Goal: Check status: Check status

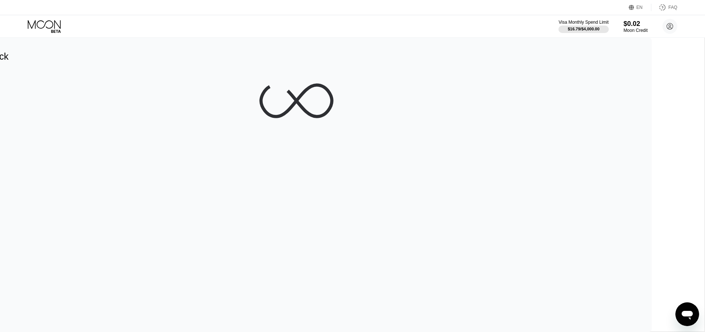
click at [160, 88] on div at bounding box center [296, 101] width 688 height 74
click at [287, 83] on div at bounding box center [296, 101] width 688 height 74
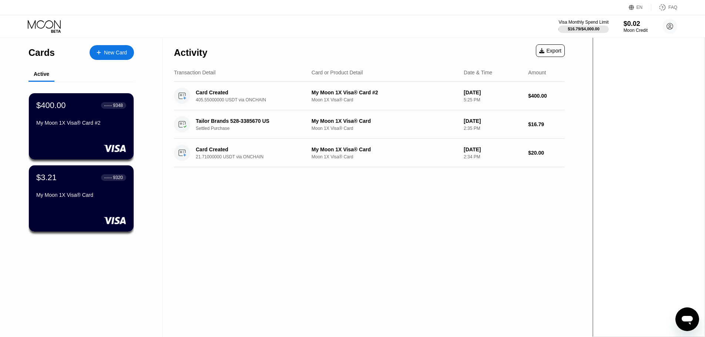
click at [65, 116] on div "$400.00 ● ● ● ● 9348 My Moon 1X Visa® Card #2" at bounding box center [81, 115] width 90 height 28
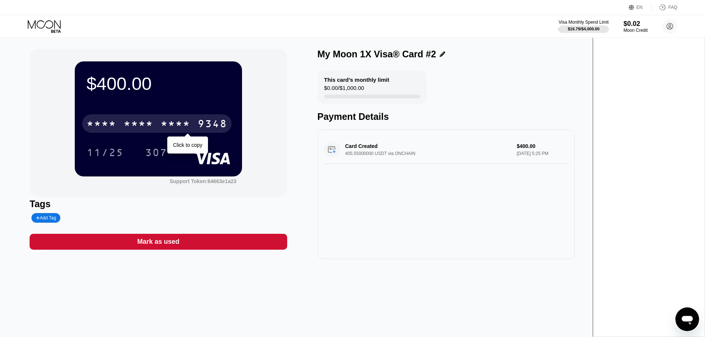
click at [190, 122] on div "* * * *" at bounding box center [176, 125] width 30 height 12
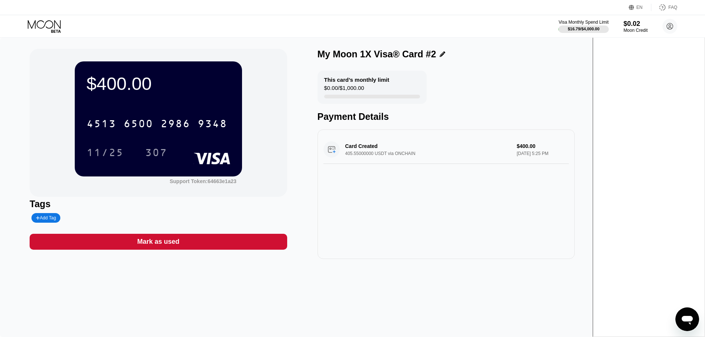
click at [60, 67] on div "$400.00 4513 6500 2986 9348 11/25 307 Support Token: 64663e1a23" at bounding box center [158, 123] width 257 height 148
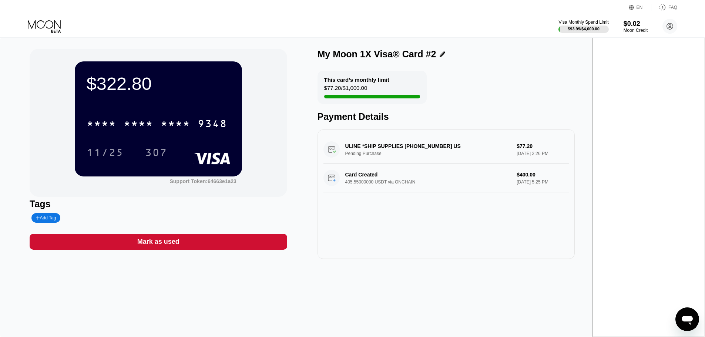
click at [35, 26] on icon at bounding box center [44, 24] width 33 height 9
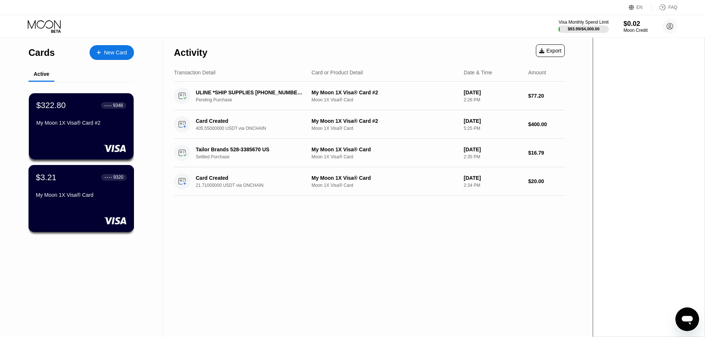
click at [87, 197] on div "My Moon 1X Visa® Card" at bounding box center [81, 195] width 91 height 6
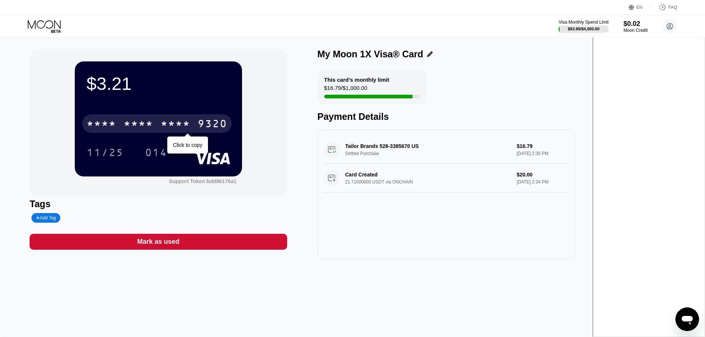
click at [153, 123] on div "* * * *" at bounding box center [139, 125] width 30 height 12
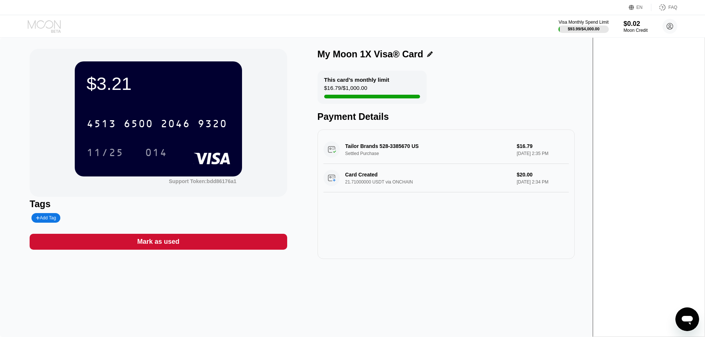
click at [40, 26] on icon at bounding box center [45, 26] width 34 height 13
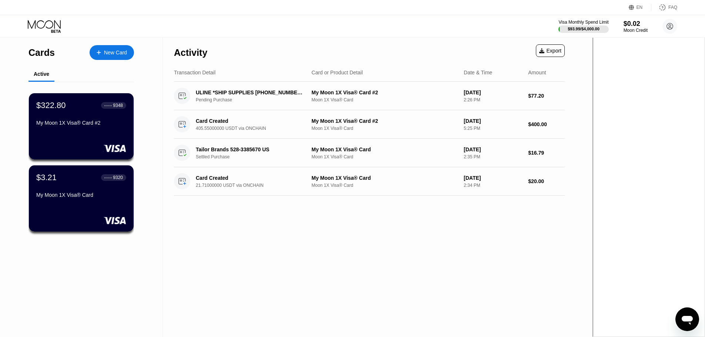
click at [158, 252] on div "Cards New Card Active $322.80 ● ● ● ● 9348 My Moon 1X Visa® Card #2 $3.21 ● ● ●…" at bounding box center [81, 187] width 163 height 299
click at [98, 198] on div "My Moon 1X Visa® Card" at bounding box center [81, 195] width 91 height 6
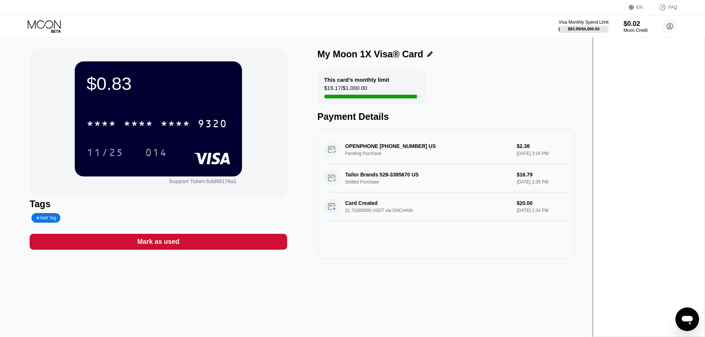
click at [76, 118] on div "$0.83 * * * * * * * * * * * * 9320 11/25 014 Support Token: bdd86176a1" at bounding box center [158, 123] width 257 height 148
click at [50, 25] on icon at bounding box center [45, 26] width 34 height 13
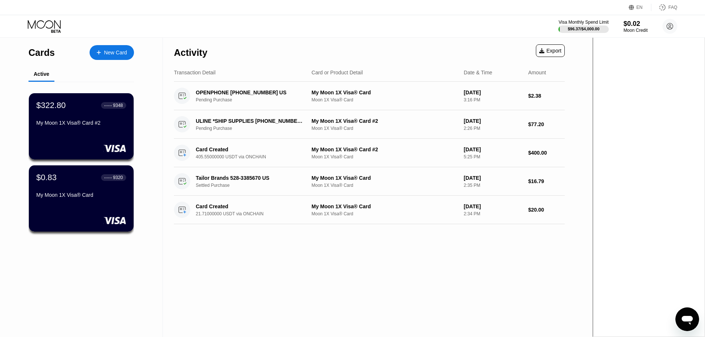
click at [313, 259] on div "Activity Export Transaction Detail Card or Product Detail Date & Time Amount OP…" at bounding box center [369, 187] width 413 height 299
drag, startPoint x: 295, startPoint y: 260, endPoint x: 273, endPoint y: 253, distance: 22.8
drag, startPoint x: 267, startPoint y: 250, endPoint x: 261, endPoint y: 251, distance: 5.9
click at [266, 250] on div "Activity Export Transaction Detail Card or Product Detail Date & Time Amount OP…" at bounding box center [369, 187] width 413 height 299
click at [256, 251] on div "Activity Export Transaction Detail Card or Product Detail Date & Time Amount OP…" at bounding box center [369, 187] width 413 height 299
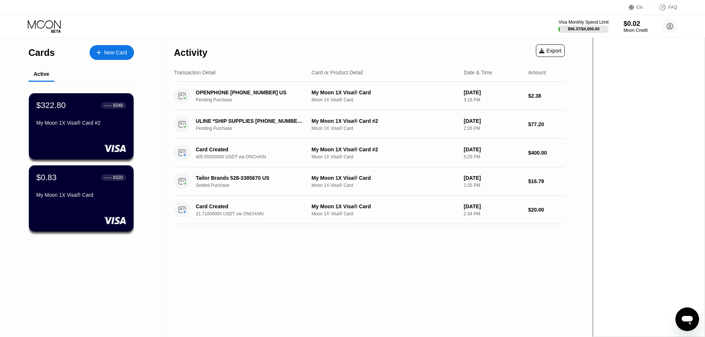
click at [251, 251] on div "Activity Export Transaction Detail Card or Product Detail Date & Time Amount OP…" at bounding box center [369, 187] width 413 height 299
click at [242, 251] on div "Activity Export Transaction Detail Card or Product Detail Date & Time Amount OP…" at bounding box center [369, 187] width 413 height 299
click at [245, 318] on div "Activity Export Transaction Detail Card or Product Detail Date & Time Amount OP…" at bounding box center [369, 187] width 413 height 299
click at [254, 120] on div "ULINE *SHIP SUPPLIES 800-295-5510 US" at bounding box center [251, 121] width 110 height 6
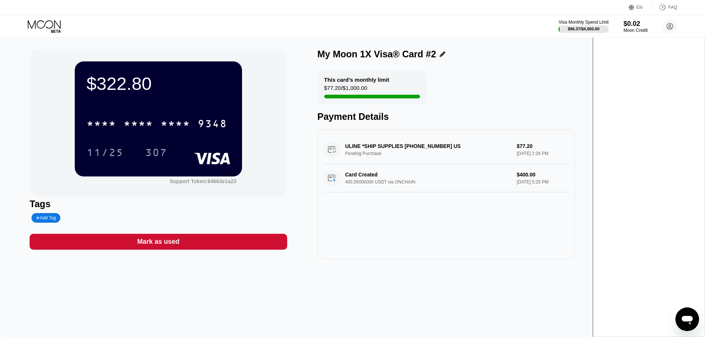
click at [437, 146] on div "ULINE *SHIP SUPPLIES 800-295-5510 US Pending Purchase $77.20 Sep 23, 2025 2:26 …" at bounding box center [445, 149] width 245 height 28
click at [444, 147] on div "ULINE *SHIP SUPPLIES 800-295-5510 US Pending Purchase $77.20 Sep 23, 2025 2:26 …" at bounding box center [445, 149] width 245 height 28
click at [516, 151] on div "ULINE *SHIP SUPPLIES [PHONE_NUMBER] [GEOGRAPHIC_DATA] Pending Purchase $77.20 […" at bounding box center [445, 149] width 245 height 28
click at [499, 152] on div "ULINE *SHIP SUPPLIES 800-295-5510 US Pending Purchase $77.20 Sep 23, 2025 2:26 …" at bounding box center [445, 149] width 245 height 28
click at [490, 152] on div "ULINE *SHIP SUPPLIES 800-295-5510 US Pending Purchase $77.20 Sep 23, 2025 2:26 …" at bounding box center [445, 149] width 245 height 28
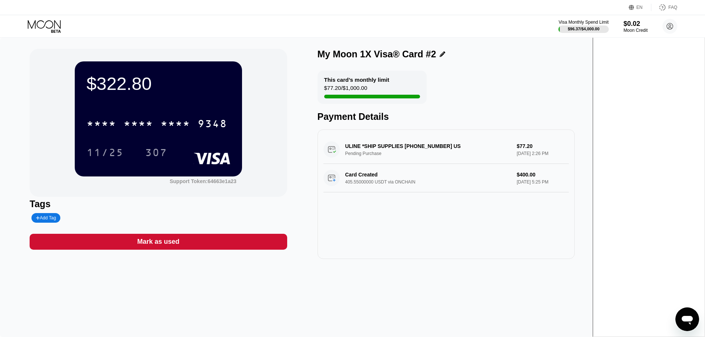
click at [490, 152] on div "ULINE *SHIP SUPPLIES 800-295-5510 US Pending Purchase $77.20 Sep 23, 2025 2:26 …" at bounding box center [445, 149] width 245 height 28
click at [415, 154] on div "ULINE *SHIP SUPPLIES 800-295-5510 US Pending Purchase $77.20 Sep 23, 2025 2:26 …" at bounding box center [445, 149] width 245 height 28
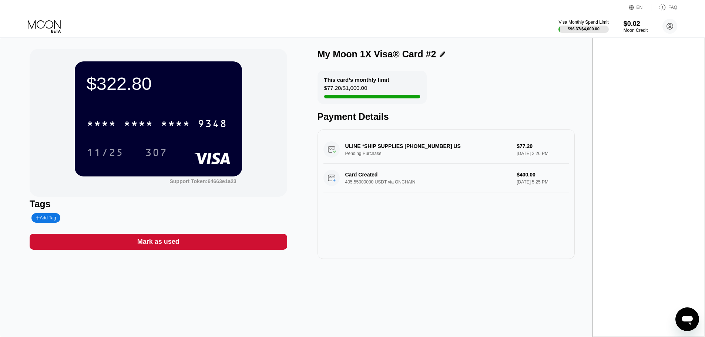
click at [426, 150] on div "ULINE *SHIP SUPPLIES 800-295-5510 US Pending Purchase $77.20 Sep 23, 2025 2:26 …" at bounding box center [445, 149] width 245 height 28
click at [544, 149] on div "ULINE *SHIP SUPPLIES 800-295-5510 US Pending Purchase $77.20 Sep 23, 2025 2:26 …" at bounding box center [445, 149] width 245 height 28
click at [465, 152] on div "ULINE *SHIP SUPPLIES 800-295-5510 US Pending Purchase $77.20 Sep 23, 2025 2:26 …" at bounding box center [445, 149] width 245 height 28
click at [465, 149] on div "ULINE *SHIP SUPPLIES 800-295-5510 US Pending Purchase $77.20 Sep 23, 2025 2:26 …" at bounding box center [445, 149] width 245 height 28
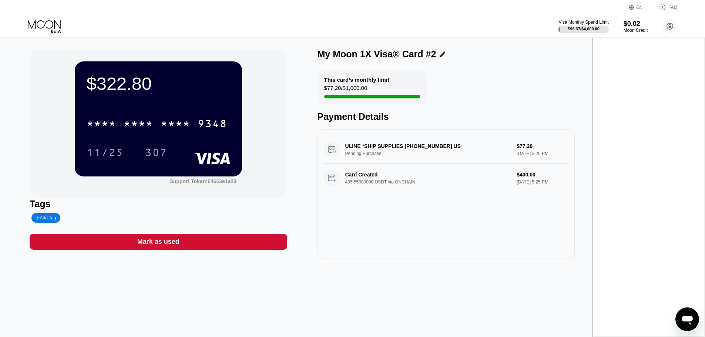
click at [52, 23] on icon at bounding box center [44, 24] width 33 height 9
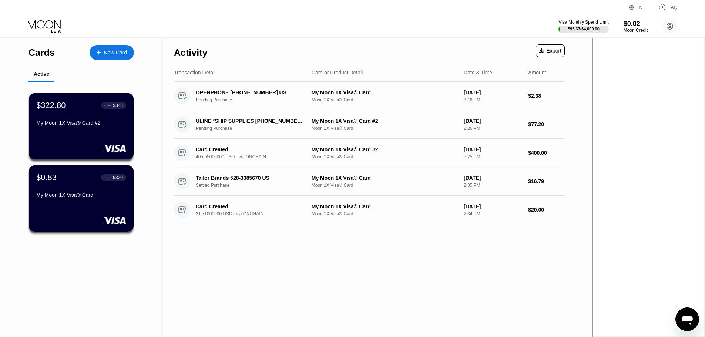
click at [313, 308] on div "Activity Export Transaction Detail Card or Product Detail Date & Time Amount OP…" at bounding box center [369, 187] width 413 height 299
click at [231, 95] on div "OPENPHONE [PHONE_NUMBER] US" at bounding box center [251, 93] width 110 height 6
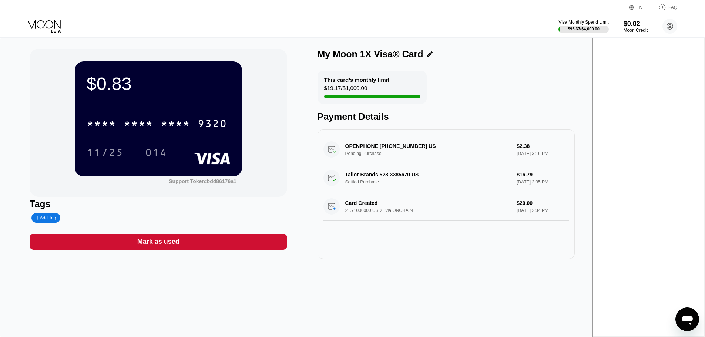
click at [46, 25] on icon at bounding box center [45, 26] width 34 height 13
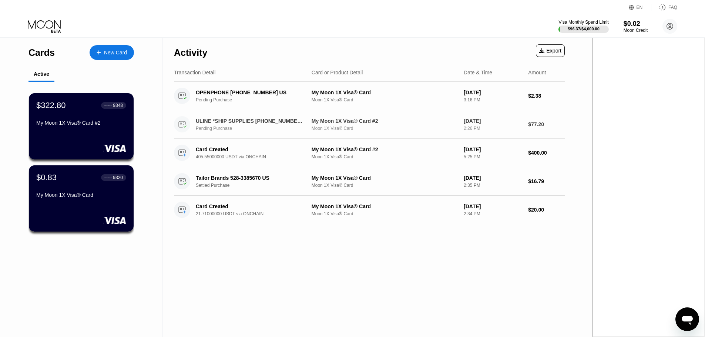
click at [279, 131] on div "Pending Purchase" at bounding box center [255, 128] width 118 height 5
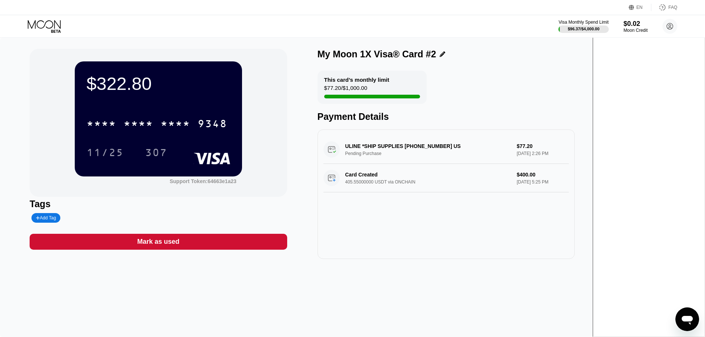
drag, startPoint x: 593, startPoint y: 153, endPoint x: 592, endPoint y: 160, distance: 7.2
click at [569, 154] on div "ULINE *SHIP SUPPLIES 800-295-5510 US Pending Purchase $77.20 Sep 23, 2025 2:26 …" at bounding box center [445, 149] width 245 height 28
drag, startPoint x: 592, startPoint y: 160, endPoint x: 593, endPoint y: 167, distance: 7.5
click at [569, 164] on div "ULINE *SHIP SUPPLIES 800-295-5510 US Pending Purchase $77.20 Sep 23, 2025 2:26 …" at bounding box center [445, 149] width 245 height 28
click at [427, 139] on div "ULINE *SHIP SUPPLIES 800-295-5510 US Pending Purchase $77.20 Sep 23, 2025 2:26 …" at bounding box center [445, 149] width 245 height 28
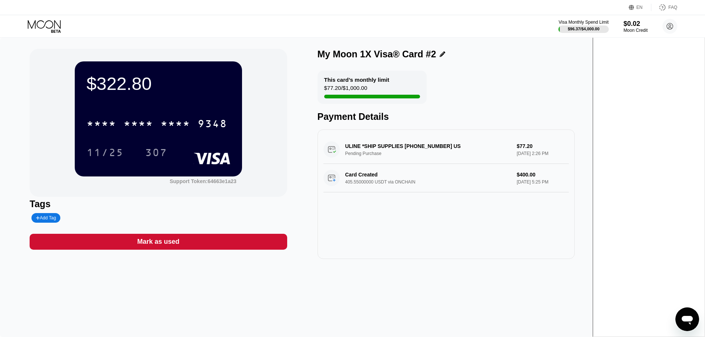
click at [427, 145] on div "ULINE *SHIP SUPPLIES 800-295-5510 US Pending Purchase $77.20 Sep 23, 2025 2:26 …" at bounding box center [445, 149] width 245 height 28
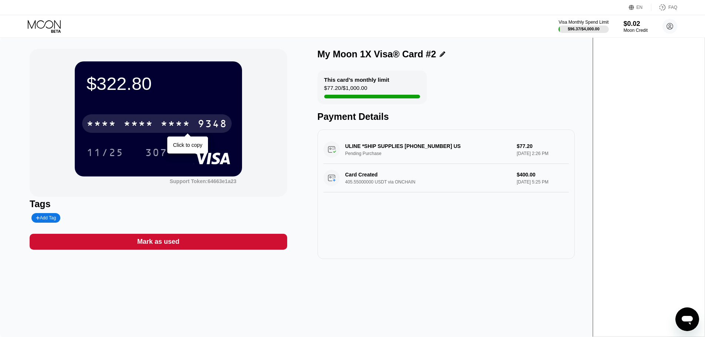
click at [190, 120] on div "* * * *" at bounding box center [176, 125] width 30 height 12
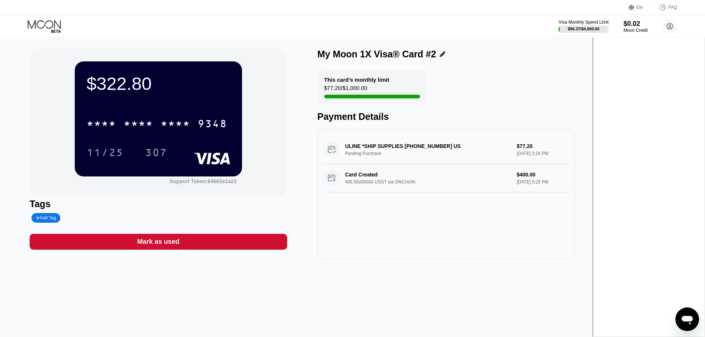
click at [51, 24] on icon at bounding box center [45, 26] width 34 height 13
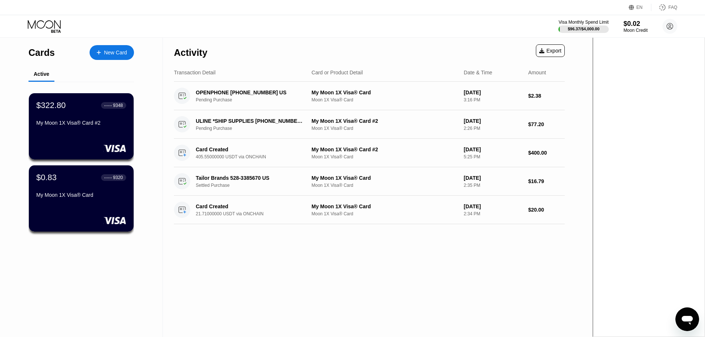
click at [308, 68] on div "Transaction Detail Card or Product Detail Date & Time Amount" at bounding box center [369, 73] width 391 height 18
